Goal: Transaction & Acquisition: Purchase product/service

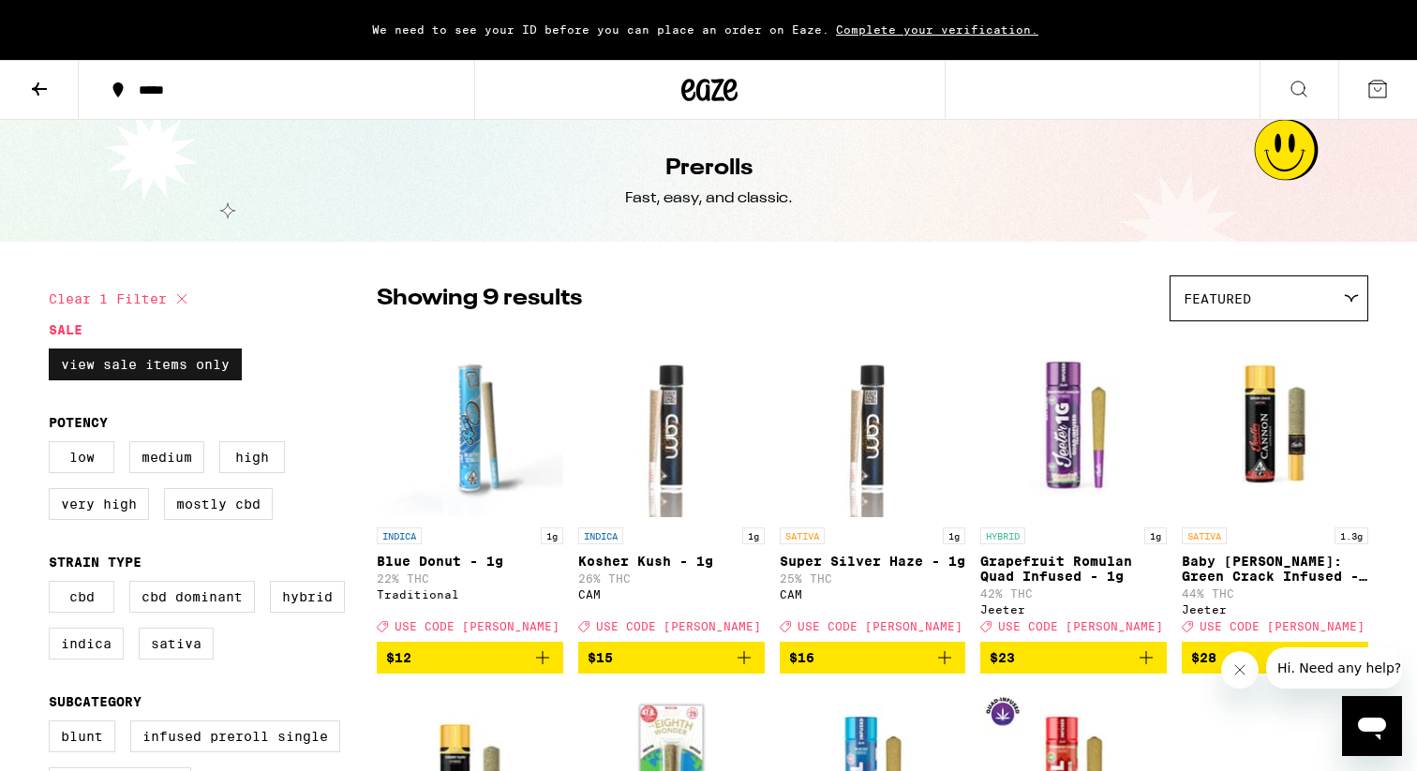
click at [178, 355] on label "View Sale Items Only" at bounding box center [145, 365] width 193 height 32
click at [53, 352] on input "View Sale Items Only" at bounding box center [52, 351] width 1 height 1
checkbox input "false"
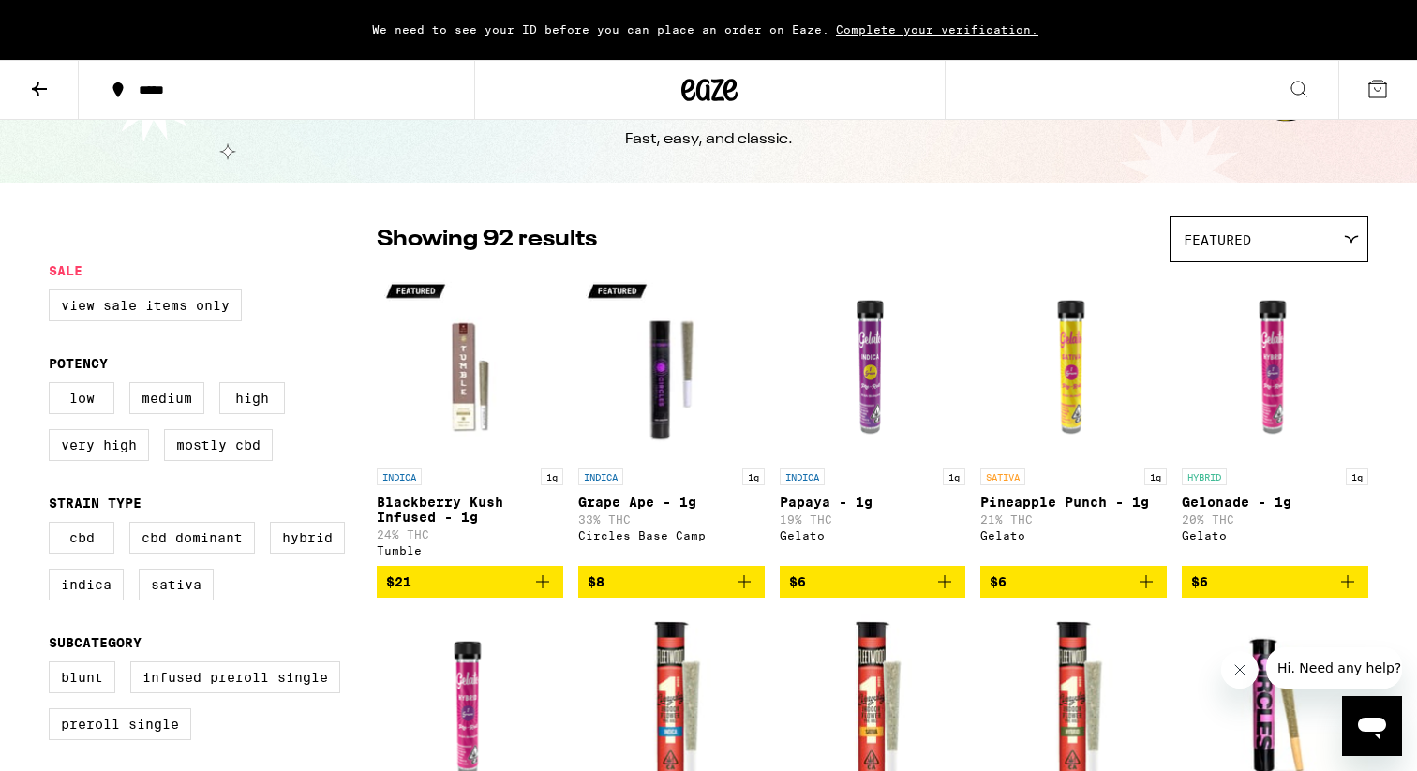
scroll to position [61, 0]
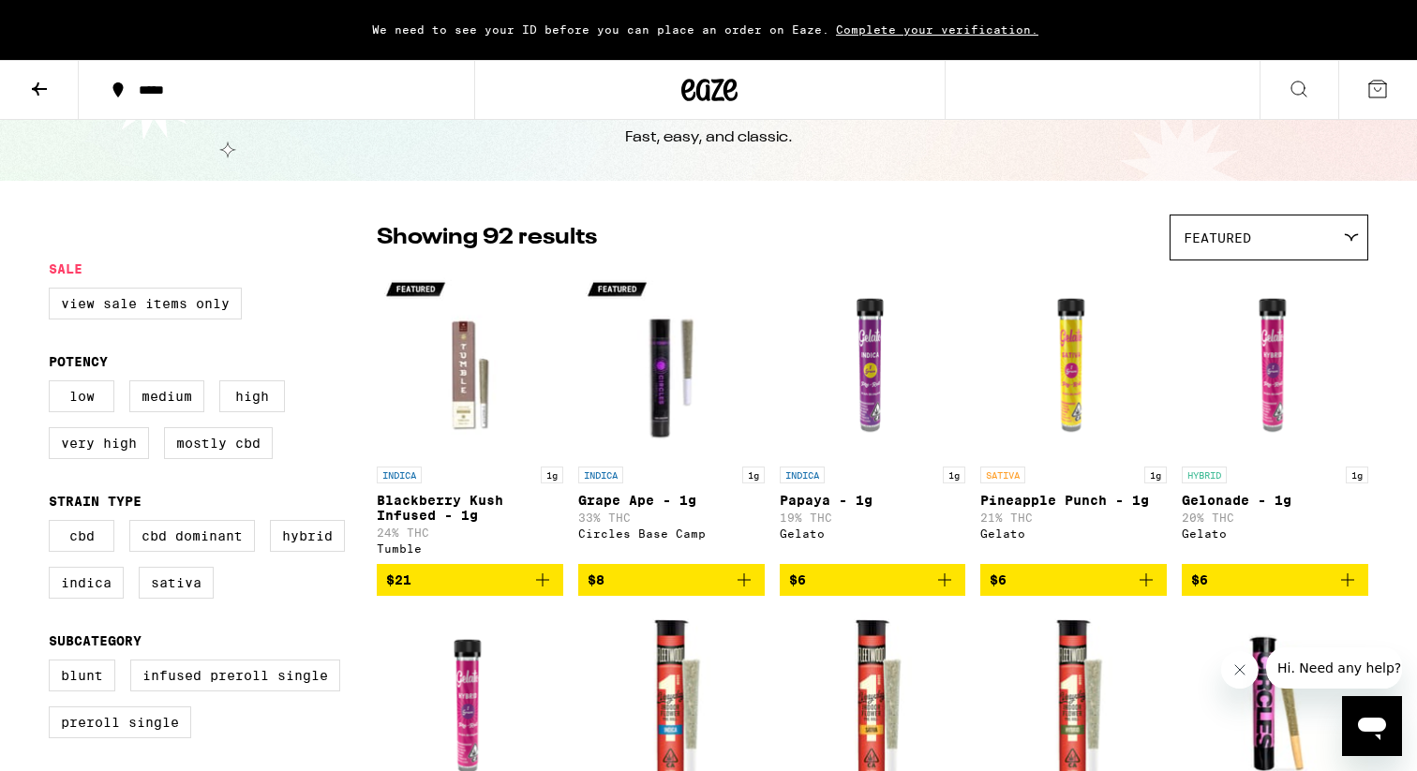
click at [1290, 233] on div "Featured" at bounding box center [1268, 237] width 197 height 44
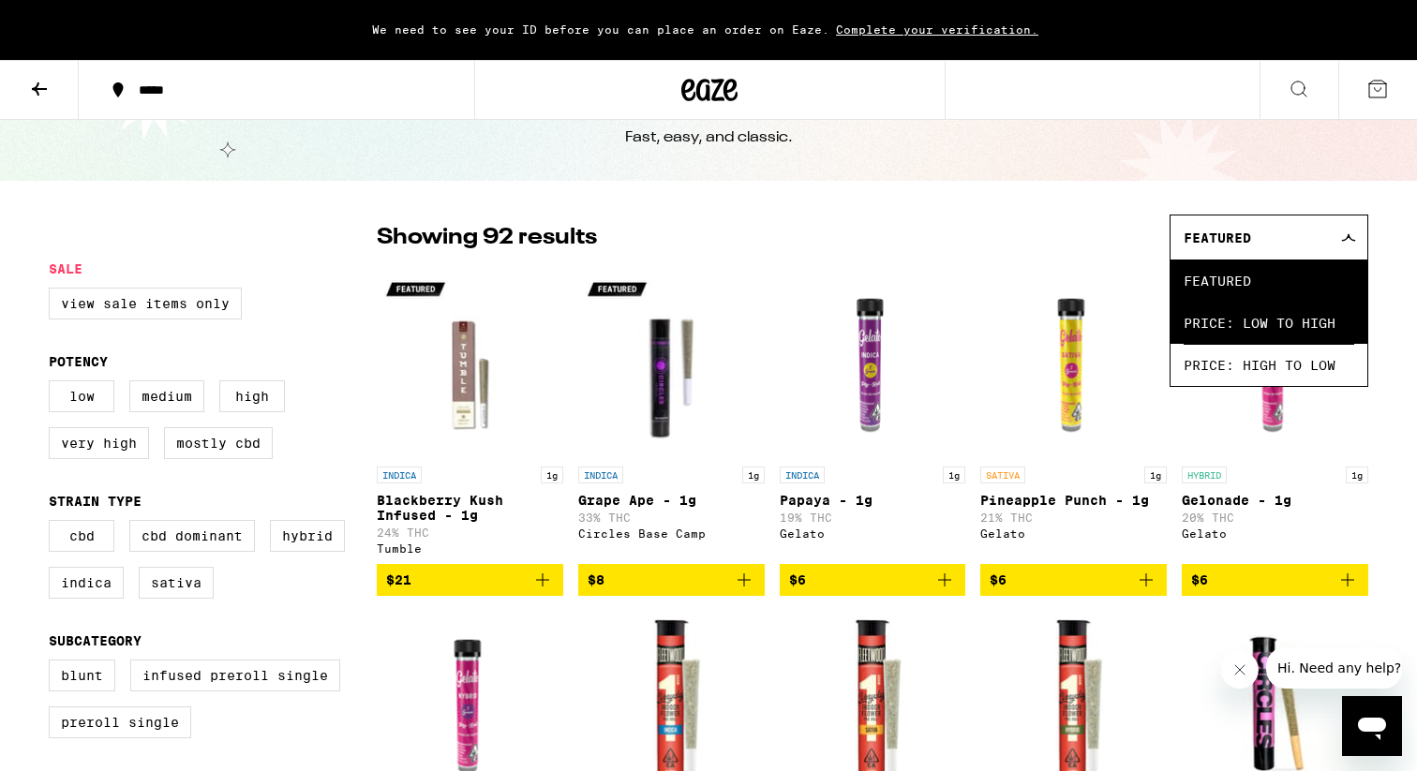
click at [1236, 334] on span "Price: Low to High" at bounding box center [1268, 323] width 171 height 42
